Goal: Transaction & Acquisition: Subscribe to service/newsletter

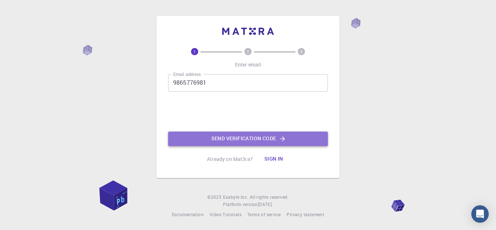
click at [218, 139] on button "Send verification code" at bounding box center [248, 138] width 160 height 15
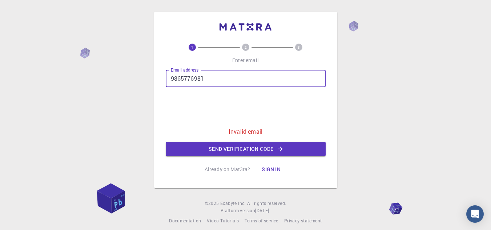
drag, startPoint x: 234, startPoint y: 84, endPoint x: 158, endPoint y: 82, distance: 75.5
click at [159, 82] on div "1 2 3 Enter email Email address 9865776981 Email address 0cAFcWeA4nySXtMLVKRx2w…" at bounding box center [245, 100] width 183 height 176
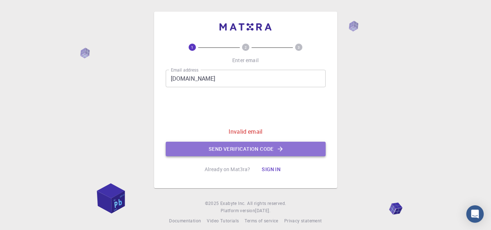
click at [245, 145] on button "Send verification code" at bounding box center [246, 149] width 160 height 15
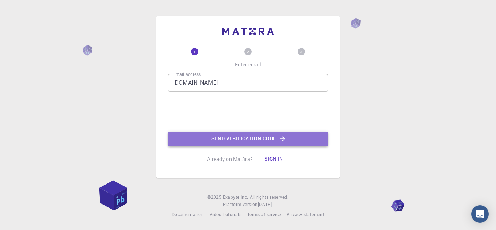
click at [227, 143] on button "Send verification code" at bounding box center [248, 138] width 160 height 15
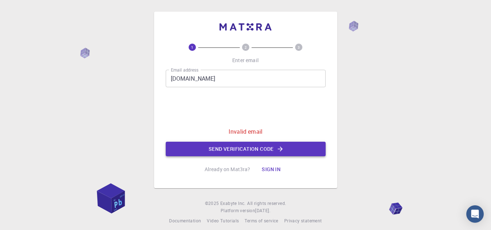
click at [227, 143] on button "Send verification code" at bounding box center [246, 149] width 160 height 15
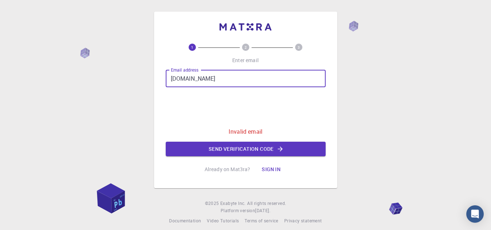
drag, startPoint x: 250, startPoint y: 80, endPoint x: 125, endPoint y: 87, distance: 125.8
click at [125, 87] on div "1 2 3 Enter email Email address [DOMAIN_NAME] Email address 0cAFcWeA4lDyB-Y-YyI…" at bounding box center [245, 118] width 491 height 236
type input "[PERSON_NAME][EMAIL_ADDRESS][DOMAIN_NAME]"
